Goal: Task Accomplishment & Management: Complete application form

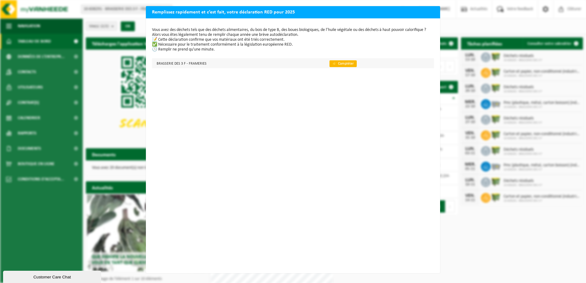
click at [337, 64] on link "👉 Compléter" at bounding box center [343, 63] width 27 height 7
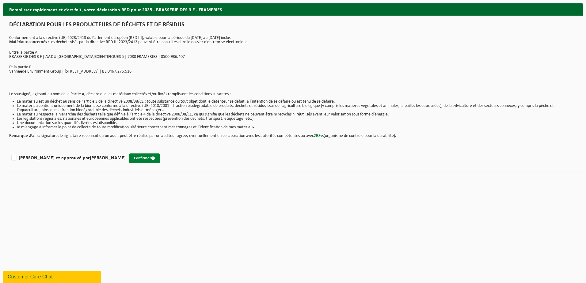
click at [129, 160] on button "Confirmer" at bounding box center [144, 159] width 30 height 10
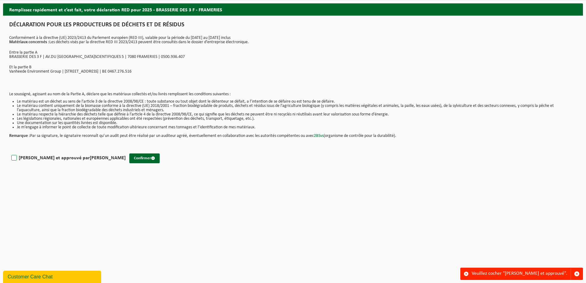
click at [42, 158] on label "Lu et approuvé par DESSY PIERRE" at bounding box center [68, 158] width 116 height 9
click at [126, 151] on input "Lu et approuvé par DESSY PIERRE" at bounding box center [126, 150] width 0 height 0
checkbox input "true"
click at [129, 162] on button "Confirmer" at bounding box center [144, 159] width 30 height 10
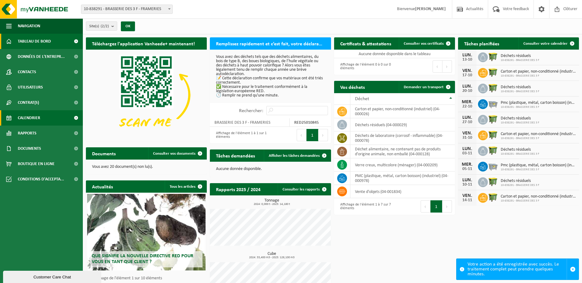
click at [51, 118] on link "Calendrier" at bounding box center [41, 117] width 83 height 15
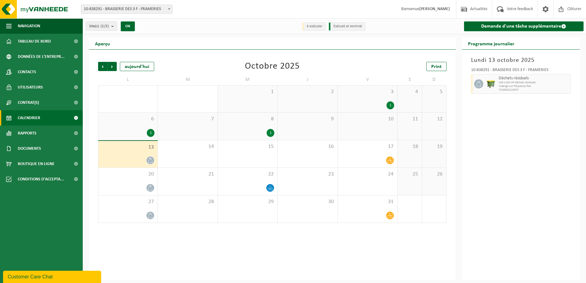
click at [247, 241] on div "Précédent Suivant [DATE] [DATE] Print L M M J V S D 29 1 30 1 2 3 1 4 5 6 1 7 8…" at bounding box center [272, 165] width 367 height 231
click at [372, 233] on div "Précédent Suivant aujourd'hui Octobre 2025 Print L M M J V S D 29 1 30 1 2 3 1 …" at bounding box center [272, 165] width 367 height 231
click at [380, 181] on div "24" at bounding box center [367, 181] width 59 height 27
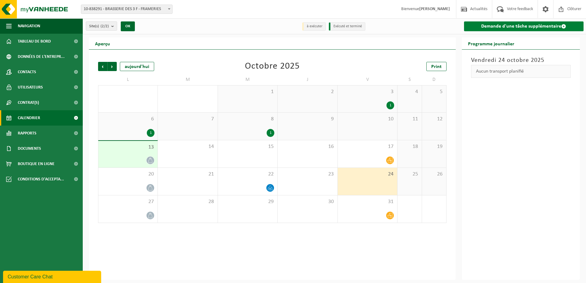
click at [511, 25] on link "Demande d'une tâche supplémentaire" at bounding box center [524, 26] width 120 height 10
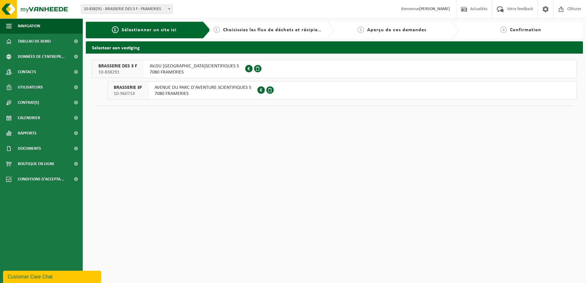
click at [170, 69] on span "AV.DU [GEOGRAPHIC_DATA]SCIENTIFIQUES 5" at bounding box center [195, 66] width 90 height 6
